Goal: Book appointment/travel/reservation

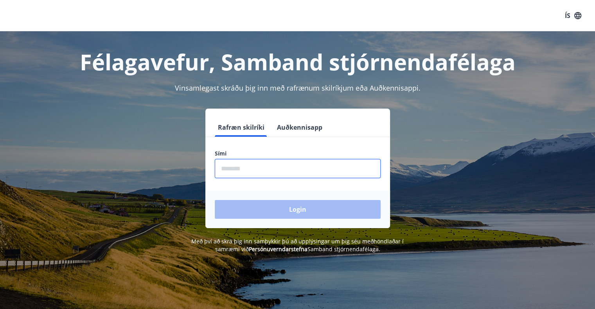
click at [238, 164] on input "phone" at bounding box center [298, 168] width 166 height 19
type input "********"
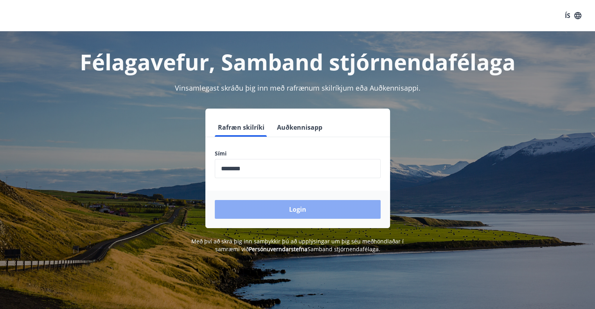
click at [305, 206] on button "Login" at bounding box center [298, 209] width 166 height 19
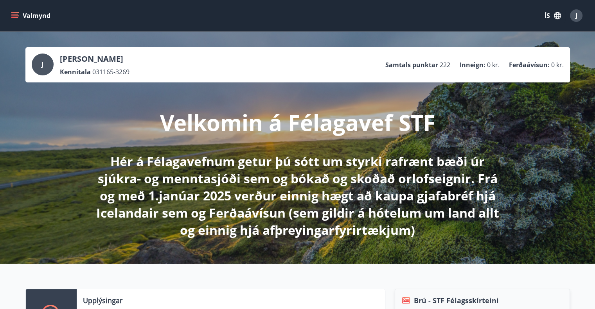
click at [16, 15] on icon "menu" at bounding box center [15, 16] width 8 height 8
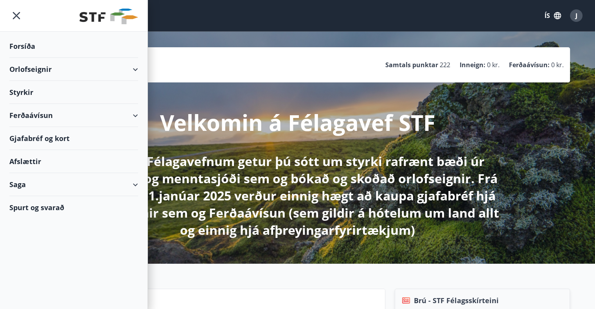
click at [29, 73] on div "Orlofseignir" at bounding box center [73, 69] width 129 height 23
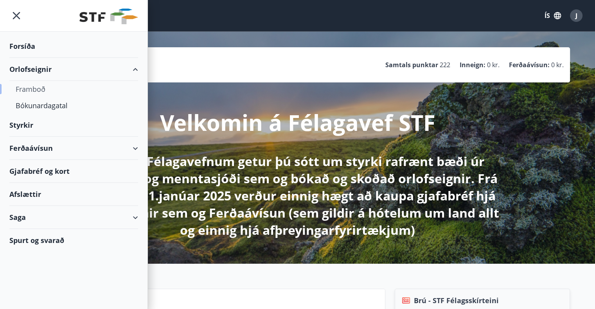
click at [25, 91] on div "Framboð" at bounding box center [74, 89] width 116 height 16
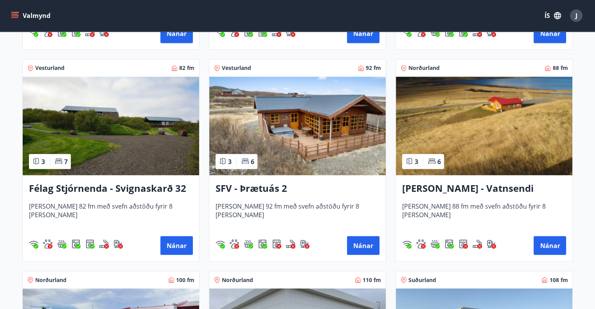
scroll to position [1408, 0]
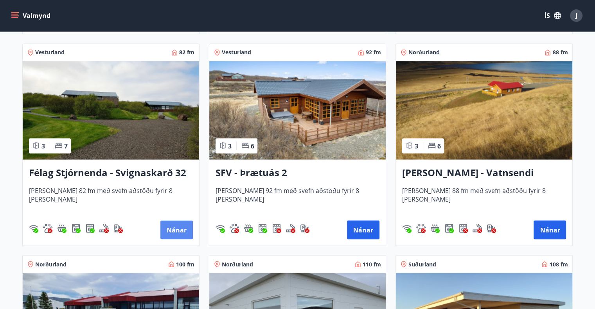
click at [170, 226] on button "Nánar" at bounding box center [176, 230] width 32 height 19
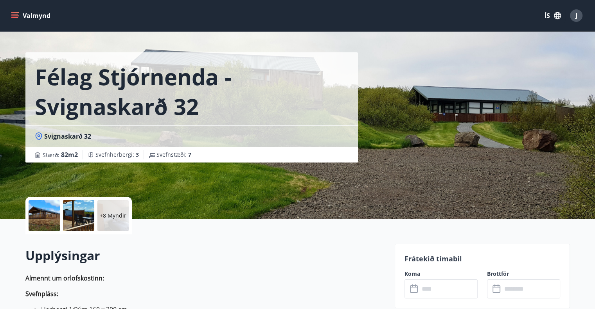
click at [174, 186] on div "Félag Stjórnenda - Svignaskarð 32 Svignaskarð 32 Stærð : 82 m2 Svefnherbergi : …" at bounding box center [206, 101] width 363 height 235
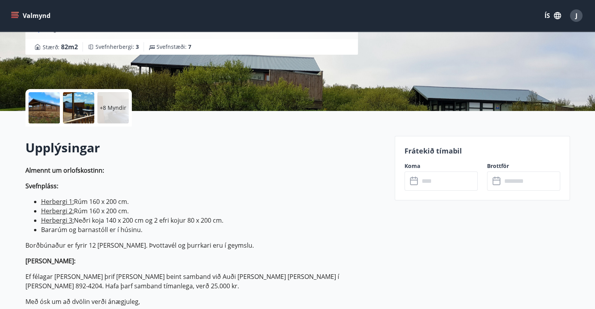
scroll to position [188, 0]
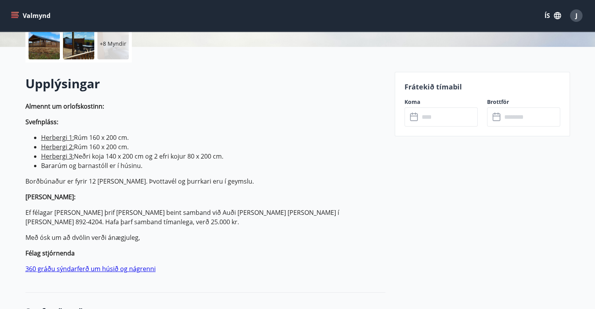
click at [414, 118] on icon at bounding box center [414, 117] width 9 height 9
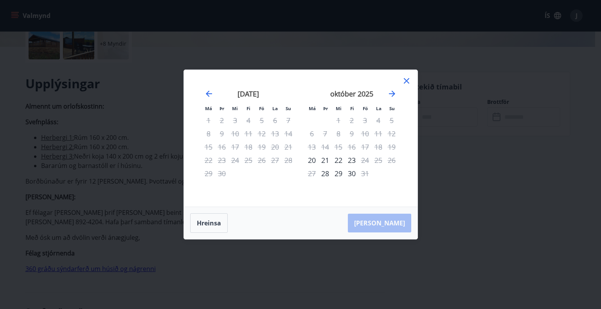
click at [404, 81] on icon at bounding box center [406, 80] width 9 height 9
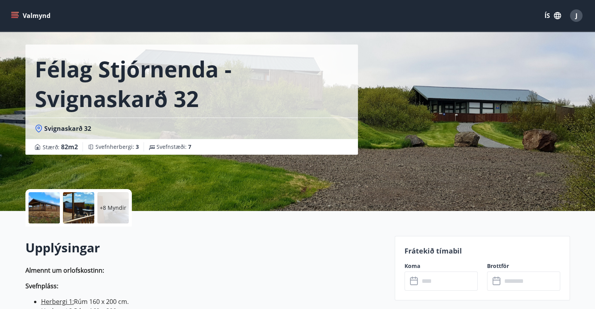
scroll to position [0, 0]
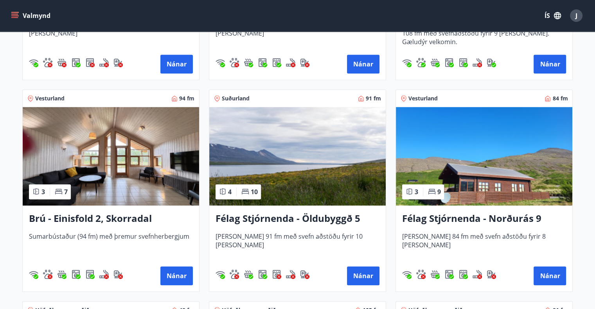
scroll to position [532, 0]
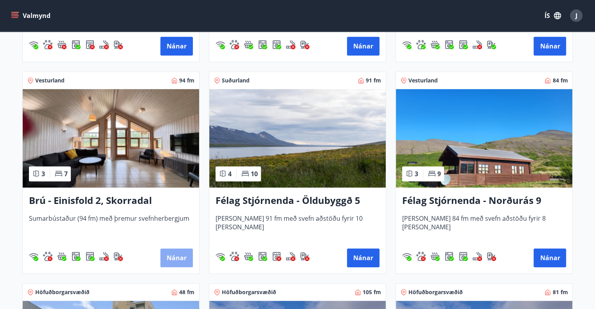
click at [173, 254] on button "Nánar" at bounding box center [176, 258] width 32 height 19
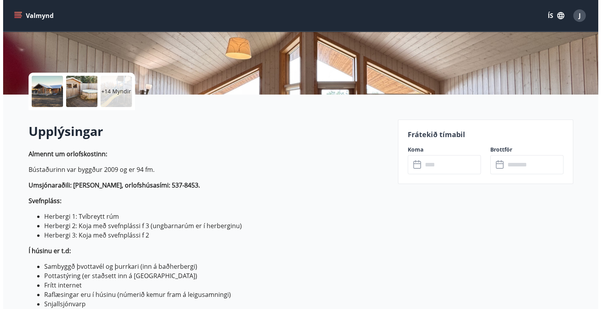
scroll to position [156, 0]
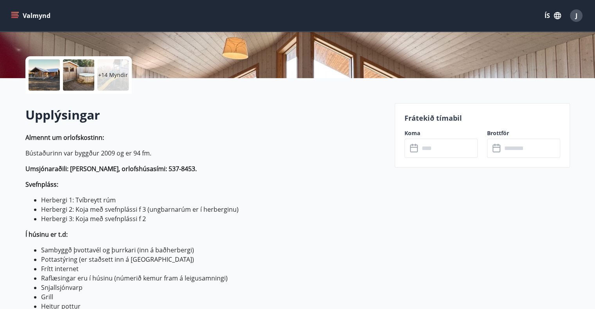
click at [413, 150] on icon at bounding box center [414, 148] width 9 height 9
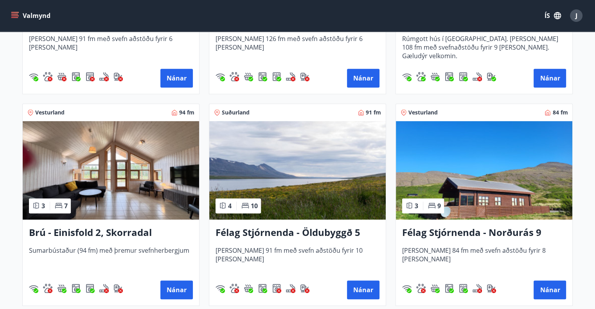
scroll to position [502, 0]
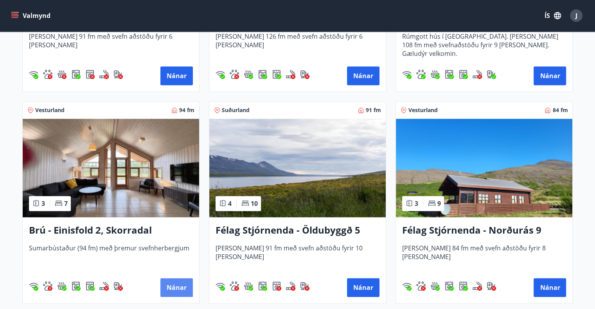
click at [172, 281] on button "Nánar" at bounding box center [176, 287] width 32 height 19
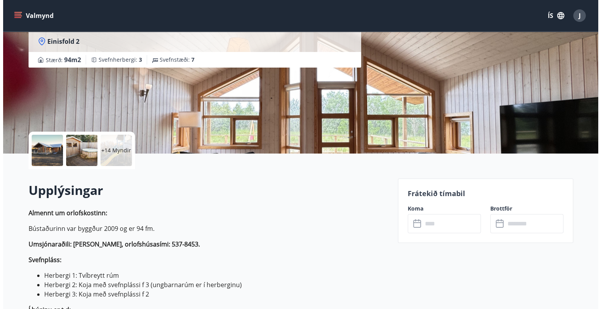
scroll to position [81, 0]
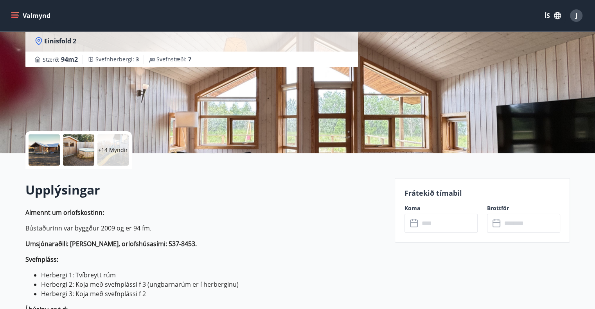
click at [414, 223] on icon at bounding box center [414, 223] width 9 height 9
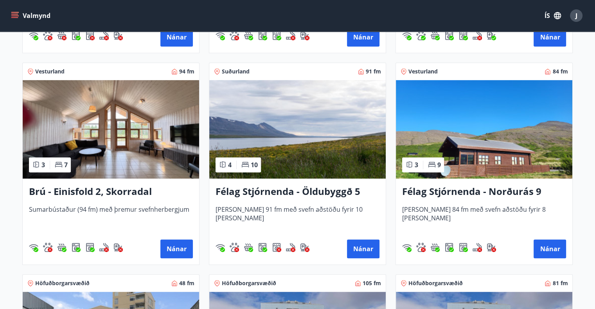
scroll to position [540, 0]
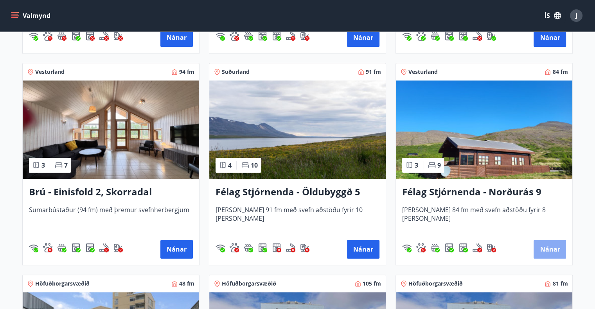
click at [552, 245] on button "Nánar" at bounding box center [549, 249] width 32 height 19
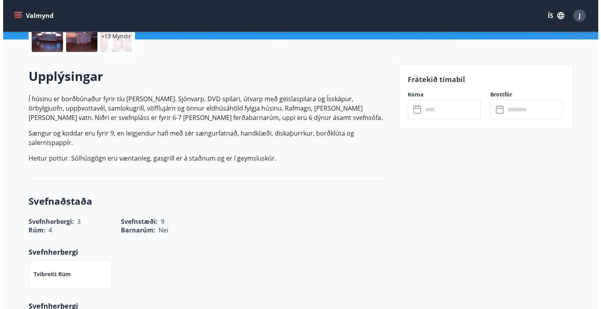
scroll to position [195, 0]
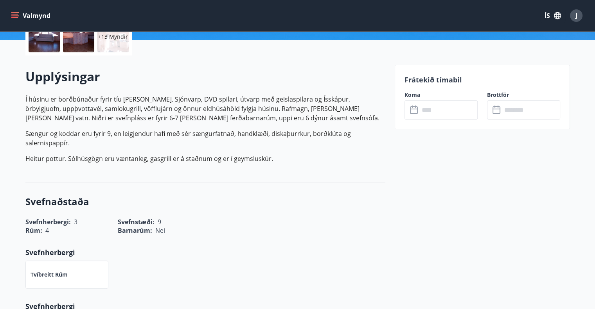
click at [424, 110] on input "text" at bounding box center [448, 109] width 58 height 19
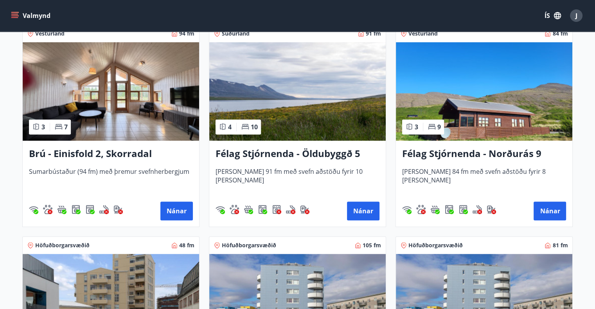
scroll to position [563, 0]
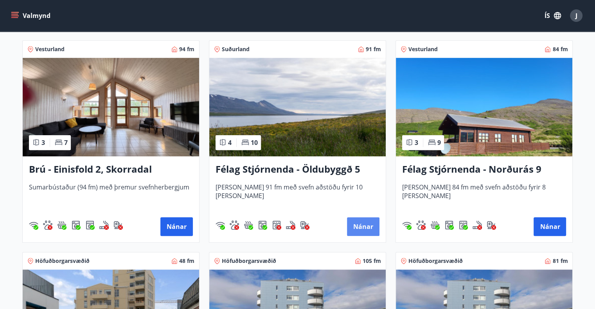
click at [361, 221] on button "Nánar" at bounding box center [363, 226] width 32 height 19
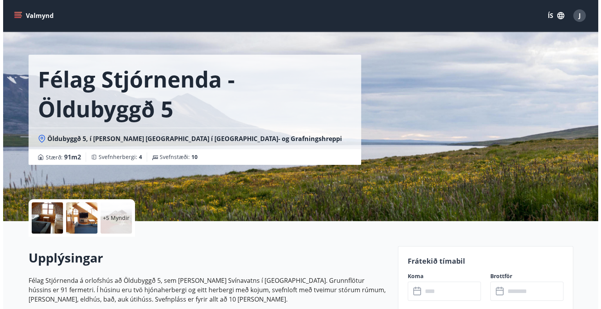
scroll to position [16, 0]
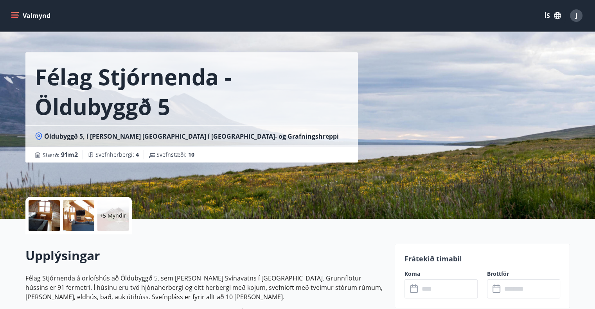
click at [418, 291] on icon at bounding box center [414, 289] width 9 height 9
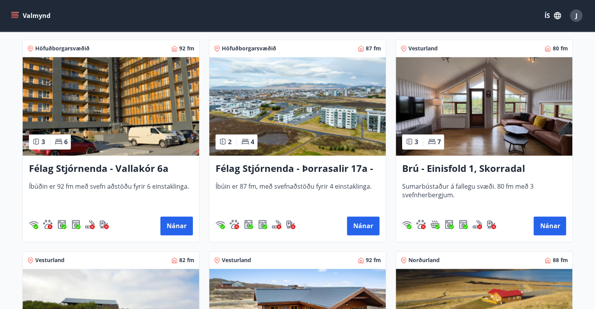
scroll to position [1189, 0]
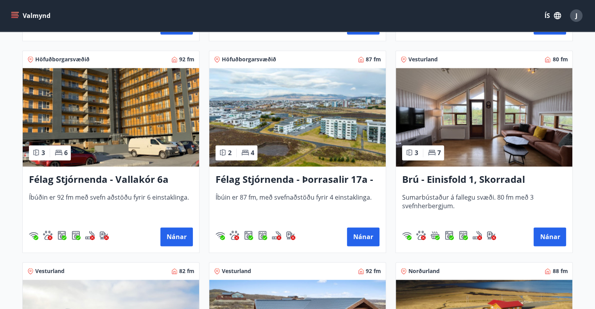
click at [546, 227] on div "Brú - Einisfold 1, Skorradal Sumarbústaður á fallegu svæði. 80 fm með 3 svefnhe…" at bounding box center [484, 210] width 176 height 86
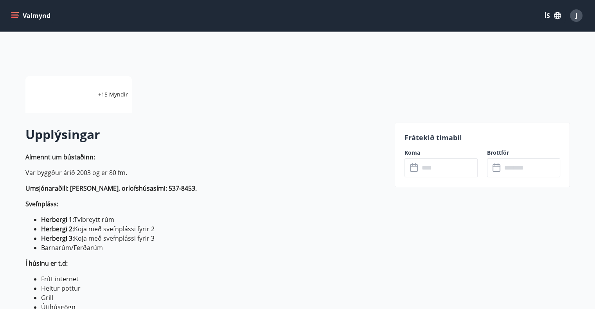
scroll to position [136, 0]
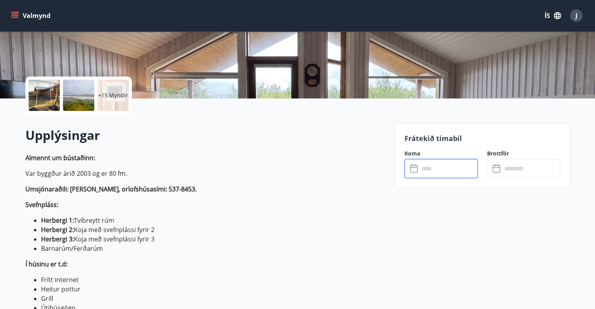
click at [430, 173] on input "text" at bounding box center [448, 168] width 58 height 19
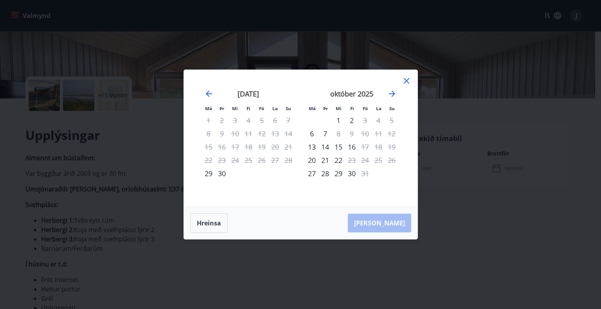
click at [408, 79] on icon at bounding box center [406, 80] width 5 height 5
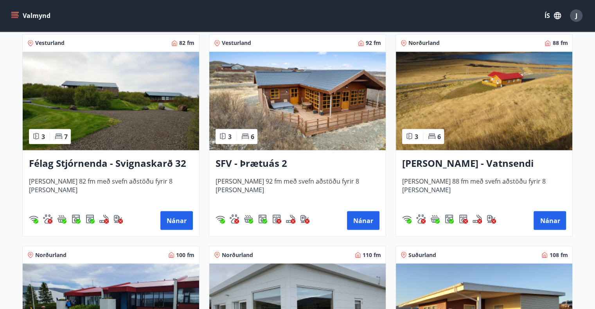
scroll to position [1417, 0]
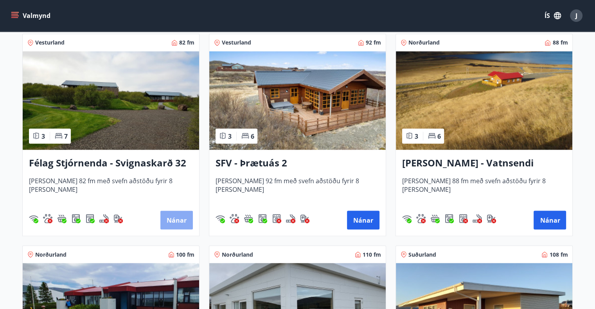
click at [180, 213] on button "Nánar" at bounding box center [176, 220] width 32 height 19
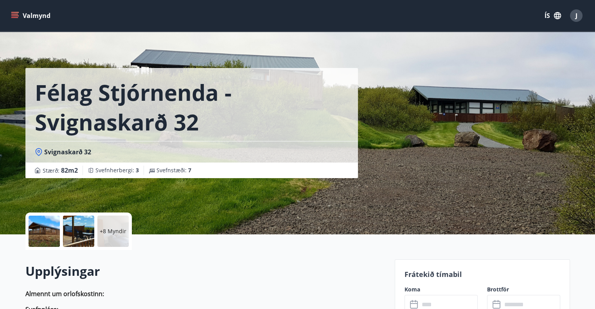
click at [413, 304] on icon at bounding box center [414, 304] width 9 height 9
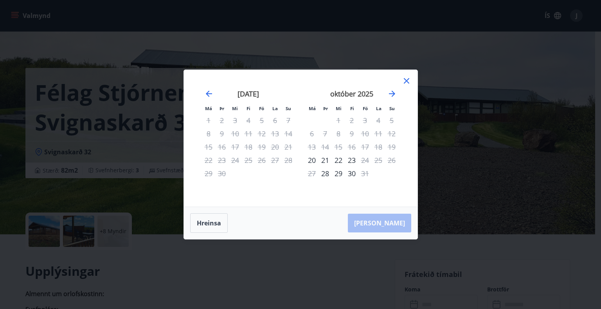
click at [405, 79] on icon at bounding box center [406, 80] width 9 height 9
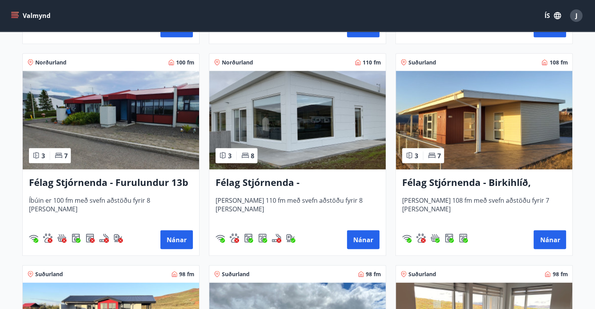
scroll to position [1606, 0]
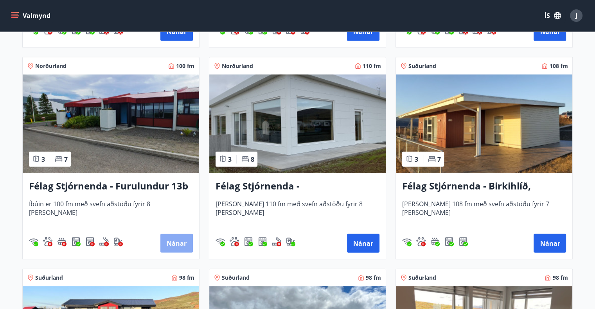
click at [173, 237] on button "Nánar" at bounding box center [176, 243] width 32 height 19
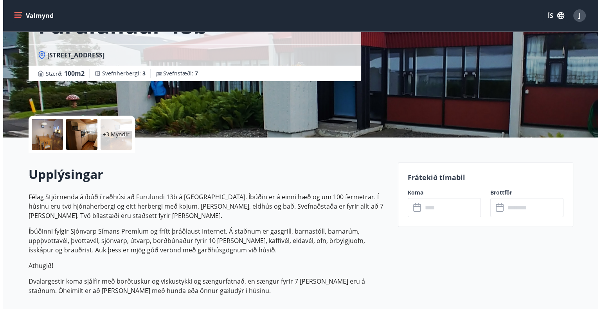
scroll to position [96, 0]
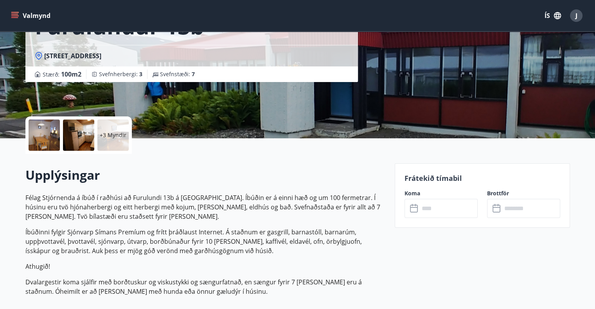
click at [415, 208] on icon at bounding box center [414, 208] width 9 height 9
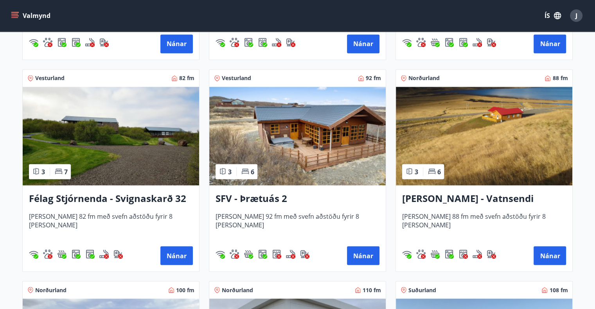
scroll to position [1384, 0]
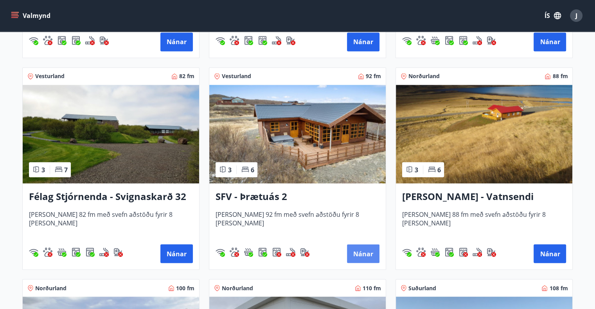
click at [361, 246] on button "Nánar" at bounding box center [363, 253] width 32 height 19
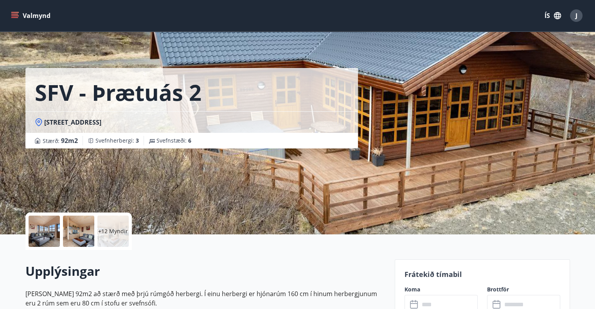
click at [412, 305] on icon at bounding box center [414, 304] width 9 height 9
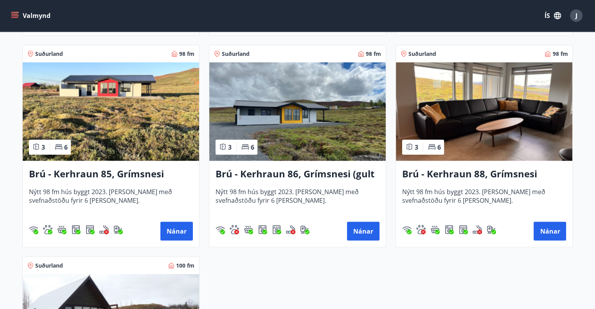
scroll to position [1828, 0]
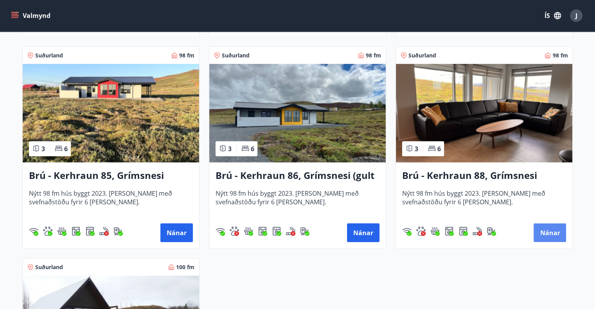
click at [553, 230] on button "Nánar" at bounding box center [549, 233] width 32 height 19
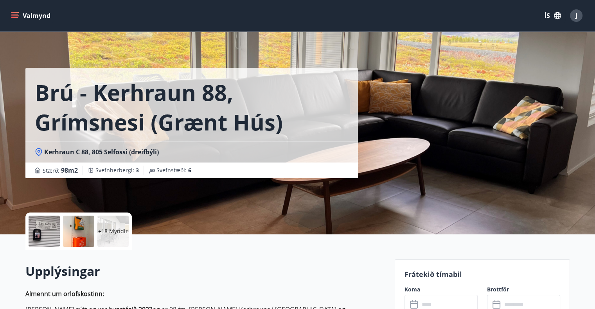
click at [421, 303] on input "text" at bounding box center [448, 304] width 58 height 19
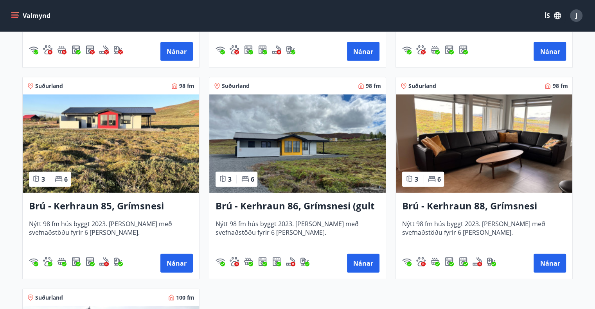
scroll to position [1796, 0]
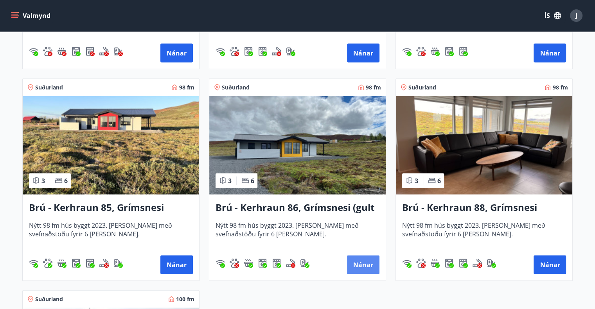
click at [360, 269] on button "Nánar" at bounding box center [363, 265] width 32 height 19
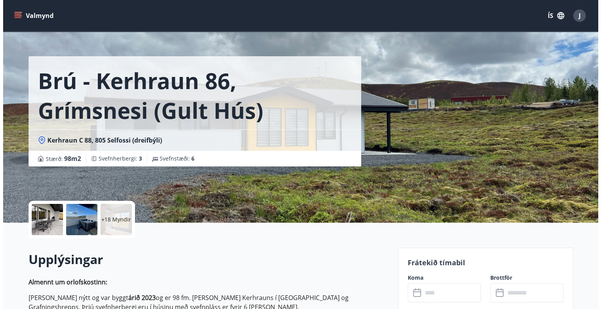
scroll to position [53, 0]
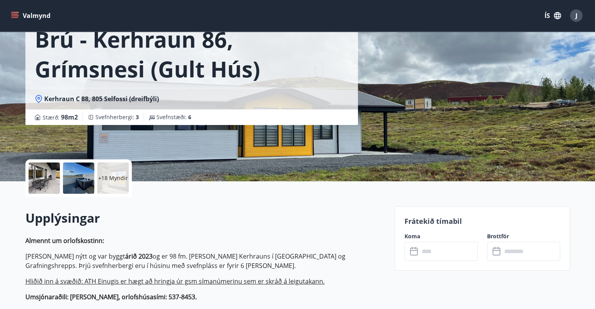
click at [417, 248] on icon at bounding box center [414, 251] width 9 height 9
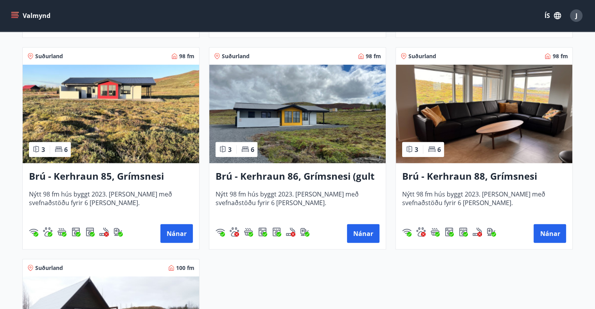
scroll to position [1803, 0]
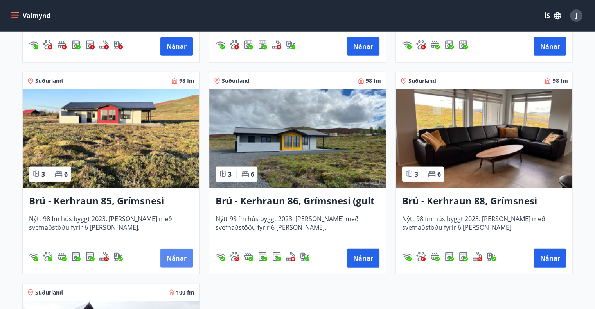
click at [170, 258] on button "Nánar" at bounding box center [176, 258] width 32 height 19
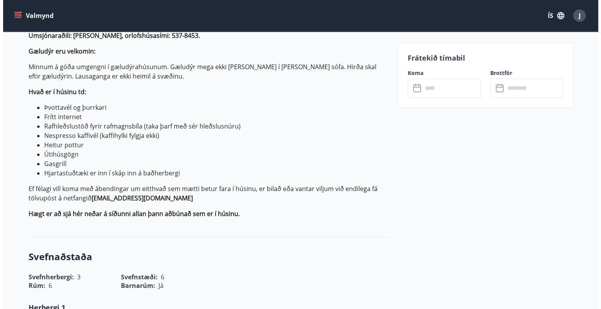
scroll to position [313, 0]
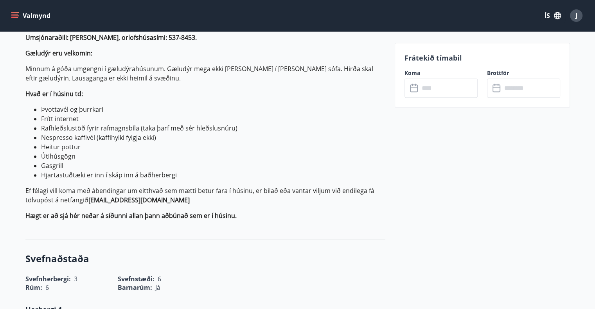
click at [436, 90] on input "text" at bounding box center [448, 88] width 58 height 19
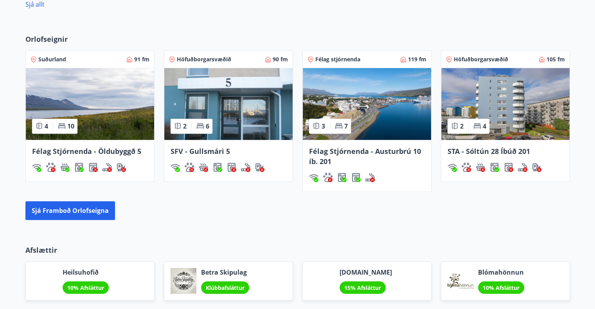
scroll to position [518, 0]
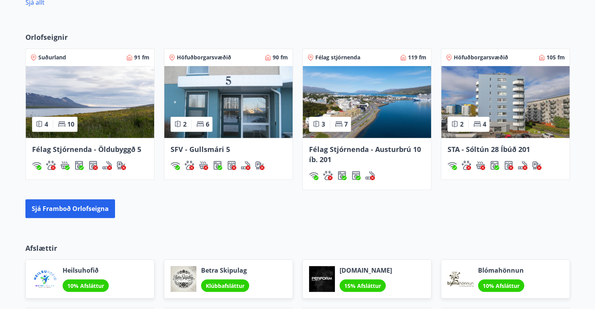
click at [375, 109] on img at bounding box center [367, 102] width 128 height 72
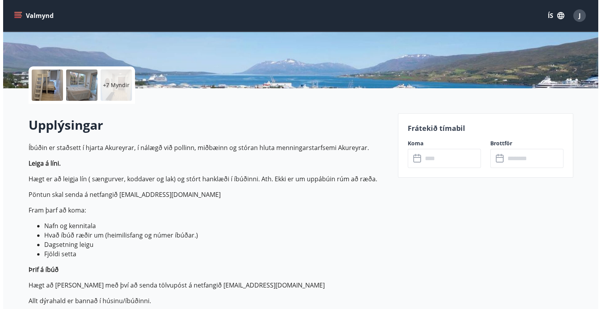
scroll to position [183, 0]
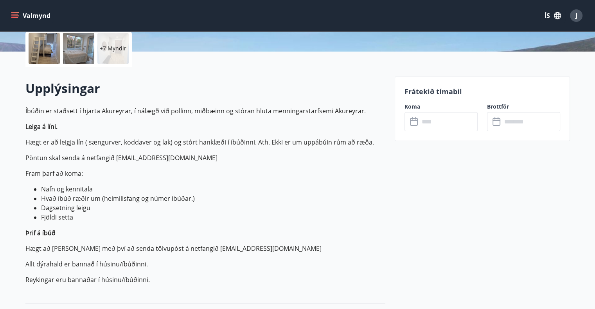
click at [414, 123] on icon at bounding box center [414, 121] width 9 height 9
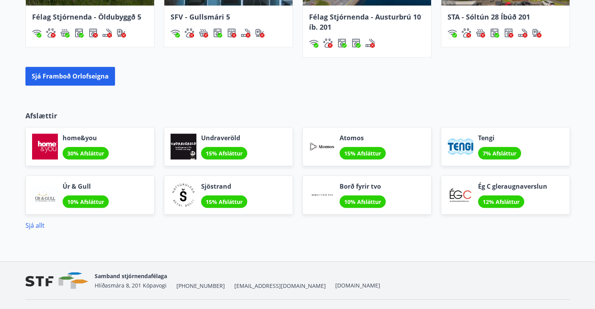
scroll to position [652, 0]
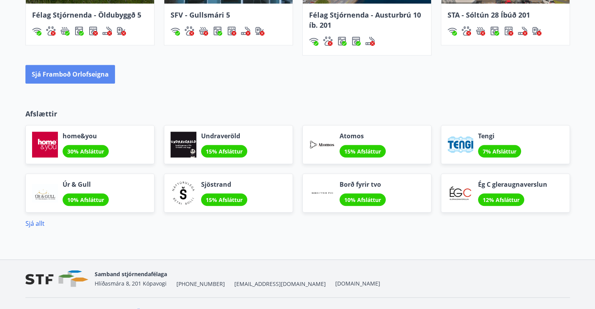
click at [94, 75] on button "Sjá framboð orlofseigna" at bounding box center [70, 74] width 90 height 19
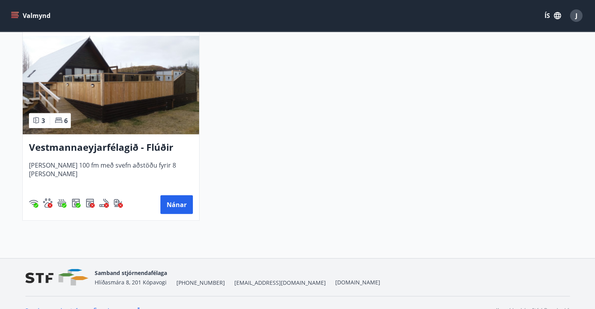
scroll to position [2067, 0]
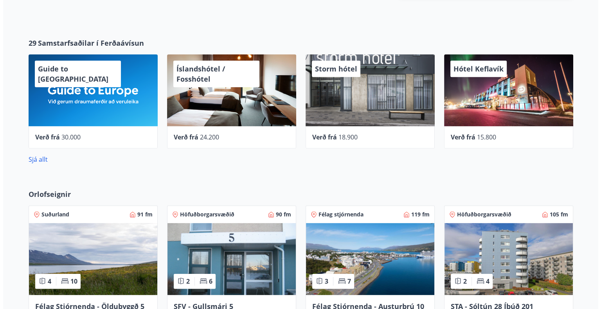
scroll to position [360, 0]
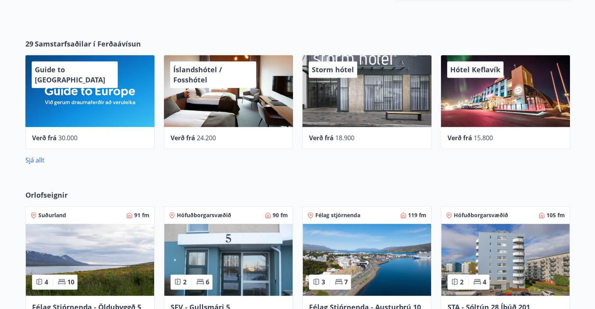
click at [370, 72] on div "Storm hótel" at bounding box center [366, 91] width 129 height 72
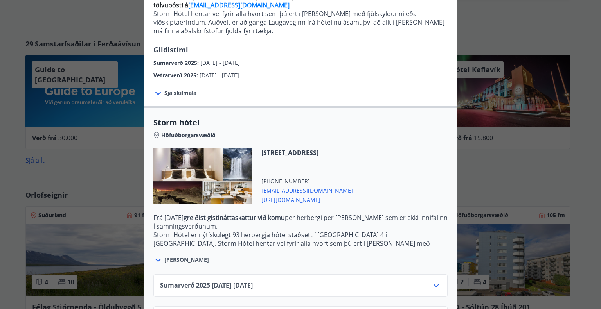
scroll to position [127, 0]
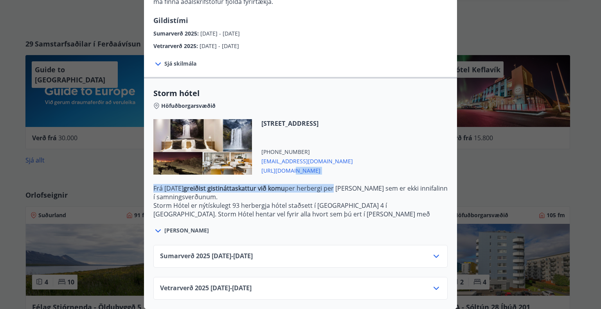
drag, startPoint x: 349, startPoint y: 182, endPoint x: 288, endPoint y: 174, distance: 61.1
click at [288, 174] on div "Storm hótel Höfuðborgarsvæðið [STREET_ADDRESS] [PHONE_NUMBER] [EMAIL_ADDRESS][D…" at bounding box center [300, 162] width 313 height 148
drag, startPoint x: 302, startPoint y: 201, endPoint x: 323, endPoint y: 269, distance: 71.5
drag, startPoint x: 323, startPoint y: 269, endPoint x: 75, endPoint y: 150, distance: 274.6
click at [75, 150] on div "Storm hótel Aðeins er hægt að bóka stéttarfélagsverð með því að hafa samband í …" at bounding box center [300, 32] width 601 height 309
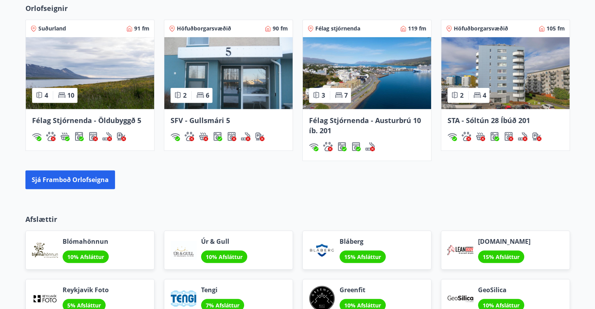
scroll to position [547, 0]
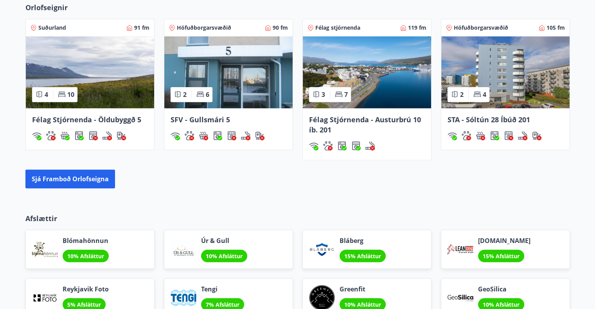
click at [99, 65] on img at bounding box center [90, 72] width 128 height 72
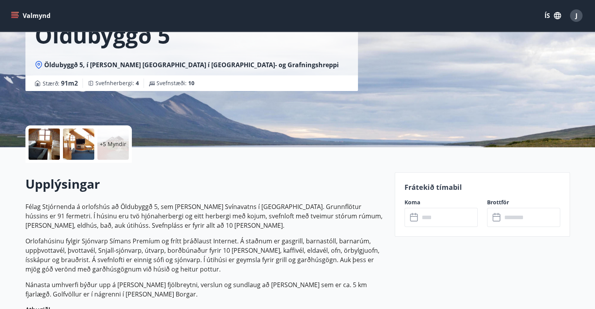
scroll to position [94, 0]
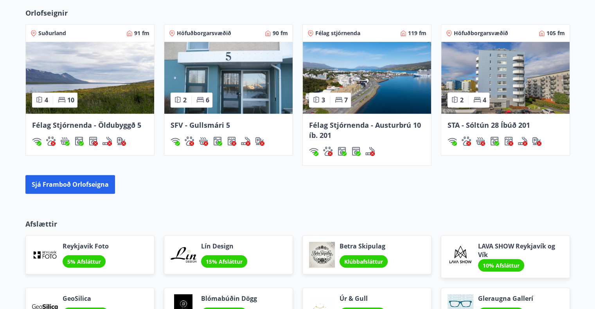
scroll to position [479, 0]
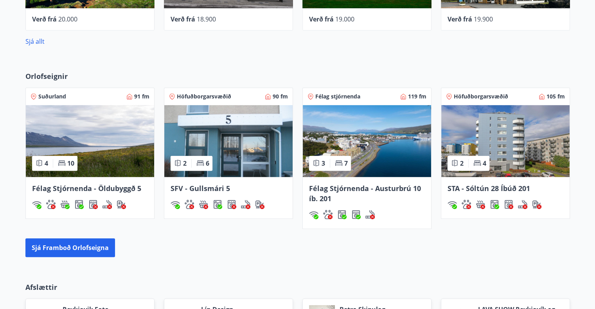
click at [425, 267] on div "Orlofseignir Suðurland 91 fm 4 10 Félag Stjórnenda - Öldubyggð 5 Höfuðborgarsvæ…" at bounding box center [297, 164] width 595 height 211
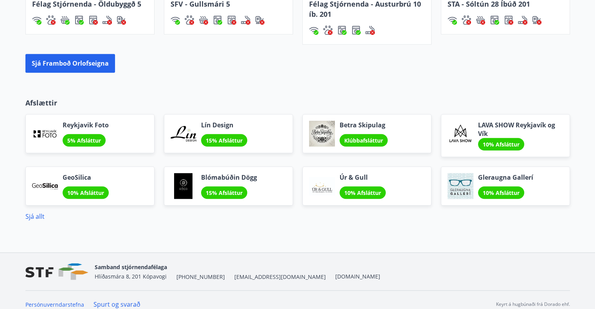
scroll to position [671, 0]
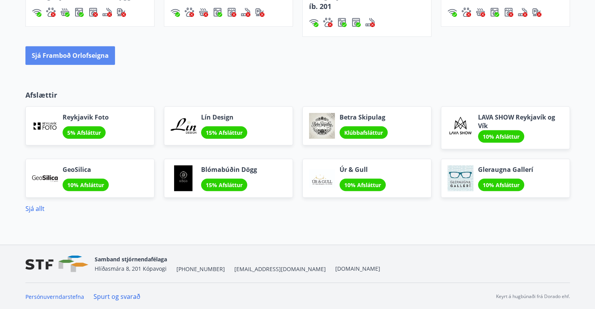
click at [95, 51] on button "Sjá framboð orlofseigna" at bounding box center [70, 55] width 90 height 19
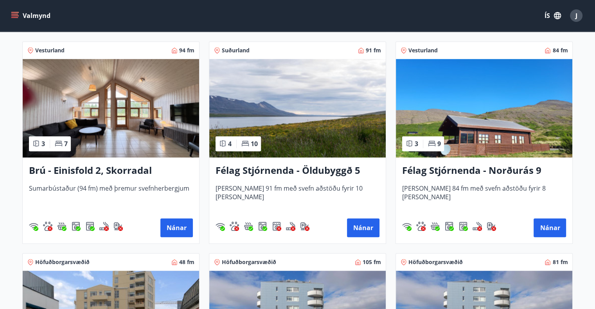
scroll to position [563, 0]
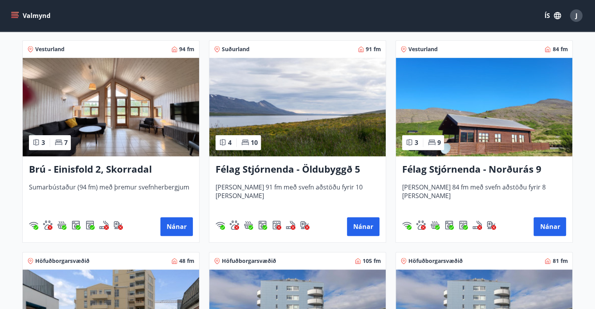
click at [124, 124] on img at bounding box center [111, 107] width 176 height 99
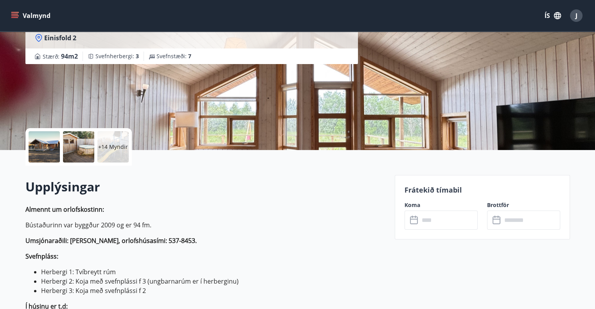
scroll to position [172, 0]
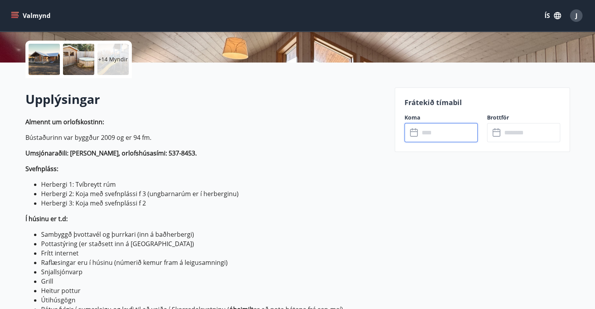
click at [419, 130] on input "text" at bounding box center [448, 132] width 58 height 19
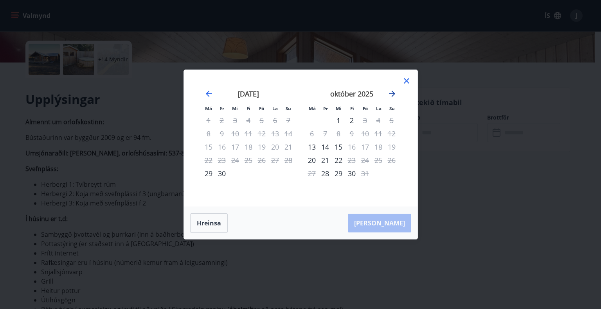
click at [393, 92] on icon "Move forward to switch to the next month." at bounding box center [392, 94] width 6 height 6
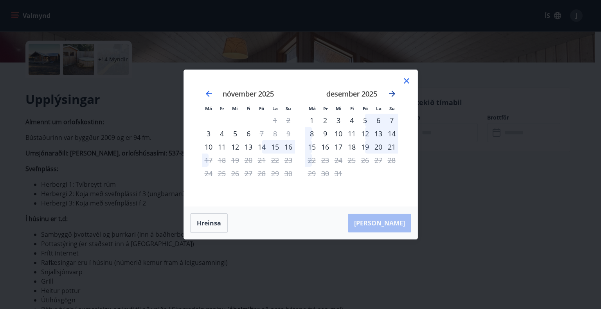
click at [393, 92] on icon "Move forward to switch to the next month." at bounding box center [392, 94] width 6 height 6
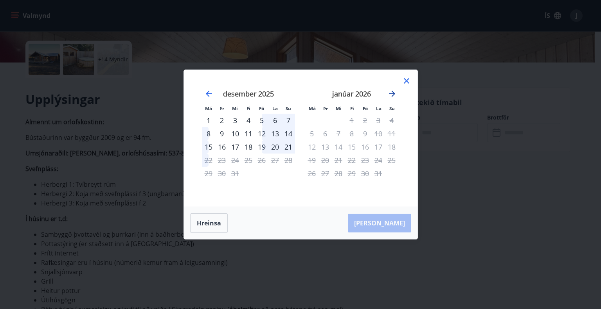
click at [393, 92] on icon "Move forward to switch to the next month." at bounding box center [392, 94] width 6 height 6
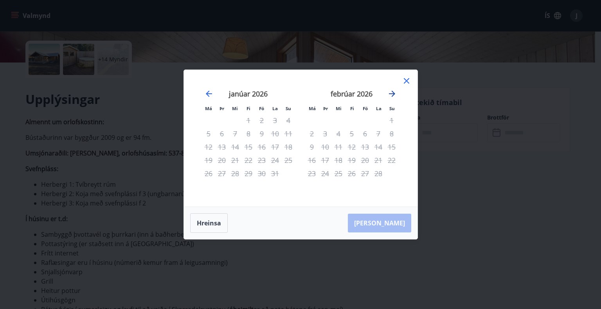
click at [393, 92] on icon "Move forward to switch to the next month." at bounding box center [392, 94] width 6 height 6
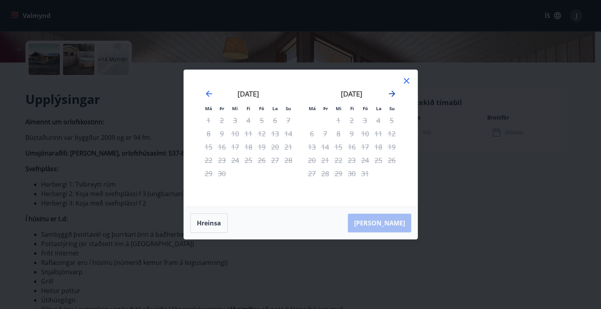
click at [393, 92] on icon "Move forward to switch to the next month." at bounding box center [392, 94] width 6 height 6
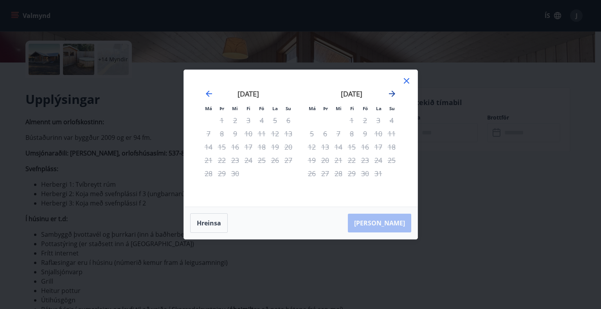
click at [393, 92] on icon "Move forward to switch to the next month." at bounding box center [392, 94] width 6 height 6
click at [206, 93] on icon "Move backward to switch to the previous month." at bounding box center [208, 93] width 9 height 9
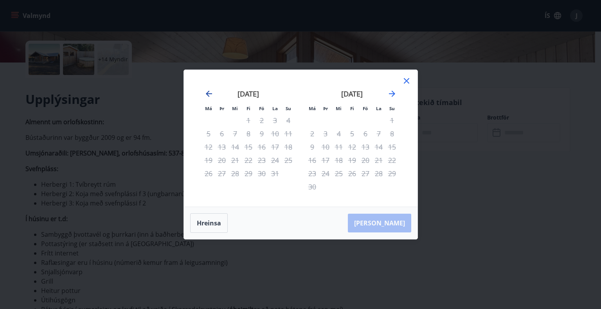
click at [206, 93] on icon "Move backward to switch to the previous month." at bounding box center [208, 93] width 9 height 9
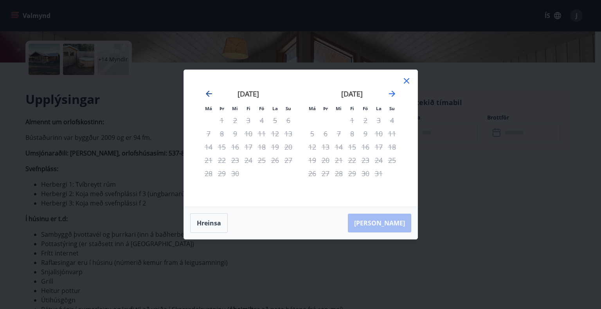
click at [207, 93] on icon "Move backward to switch to the previous month." at bounding box center [209, 94] width 6 height 6
click at [206, 93] on icon "Move backward to switch to the previous month." at bounding box center [209, 94] width 6 height 6
click at [404, 83] on icon at bounding box center [406, 80] width 5 height 5
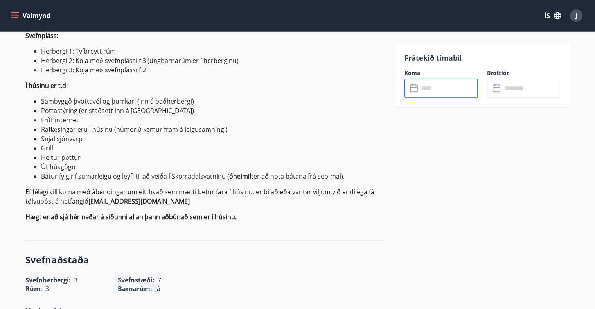
scroll to position [375, 0]
